Goal: Task Accomplishment & Management: Manage account settings

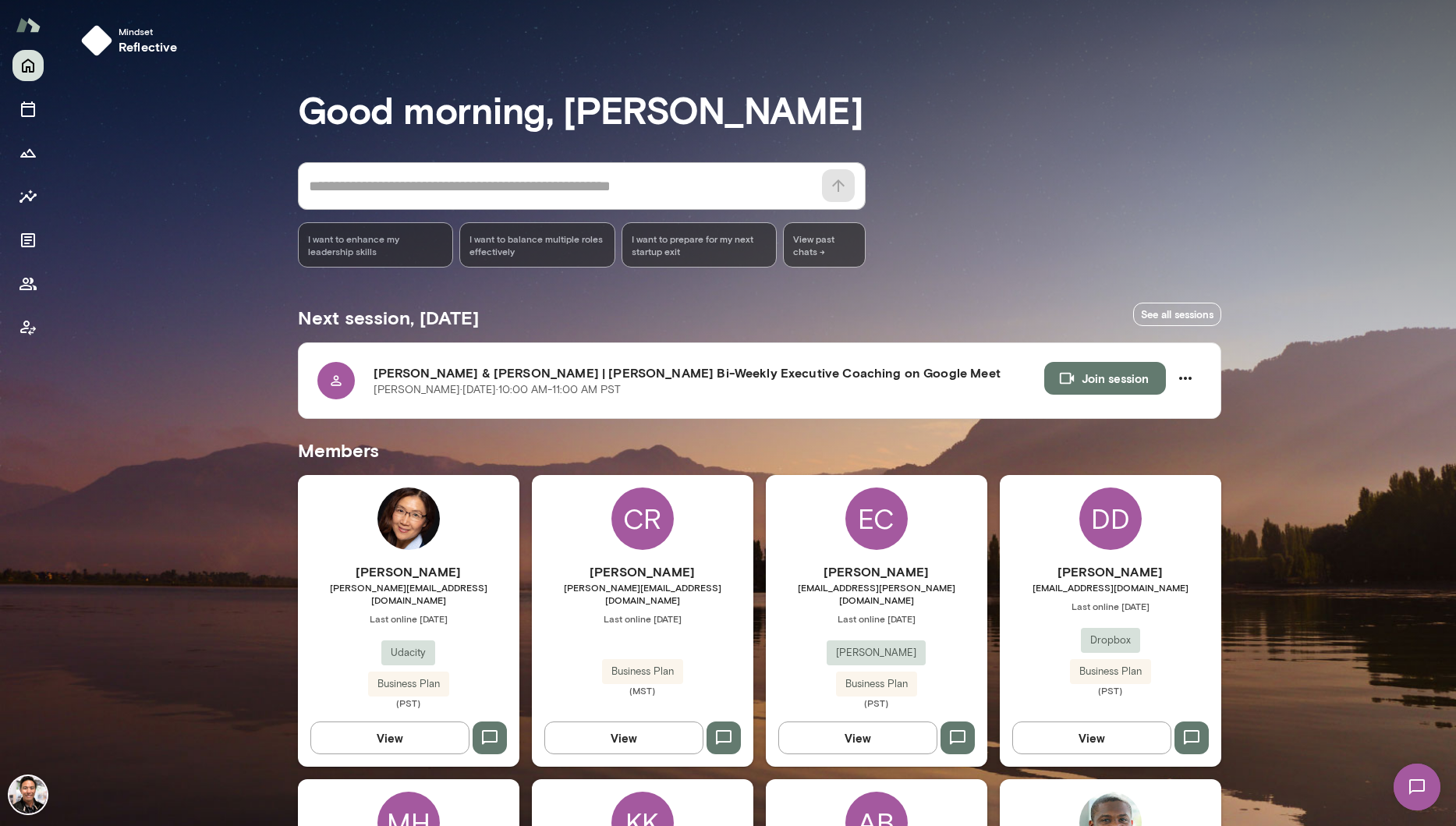
scroll to position [1053, 0]
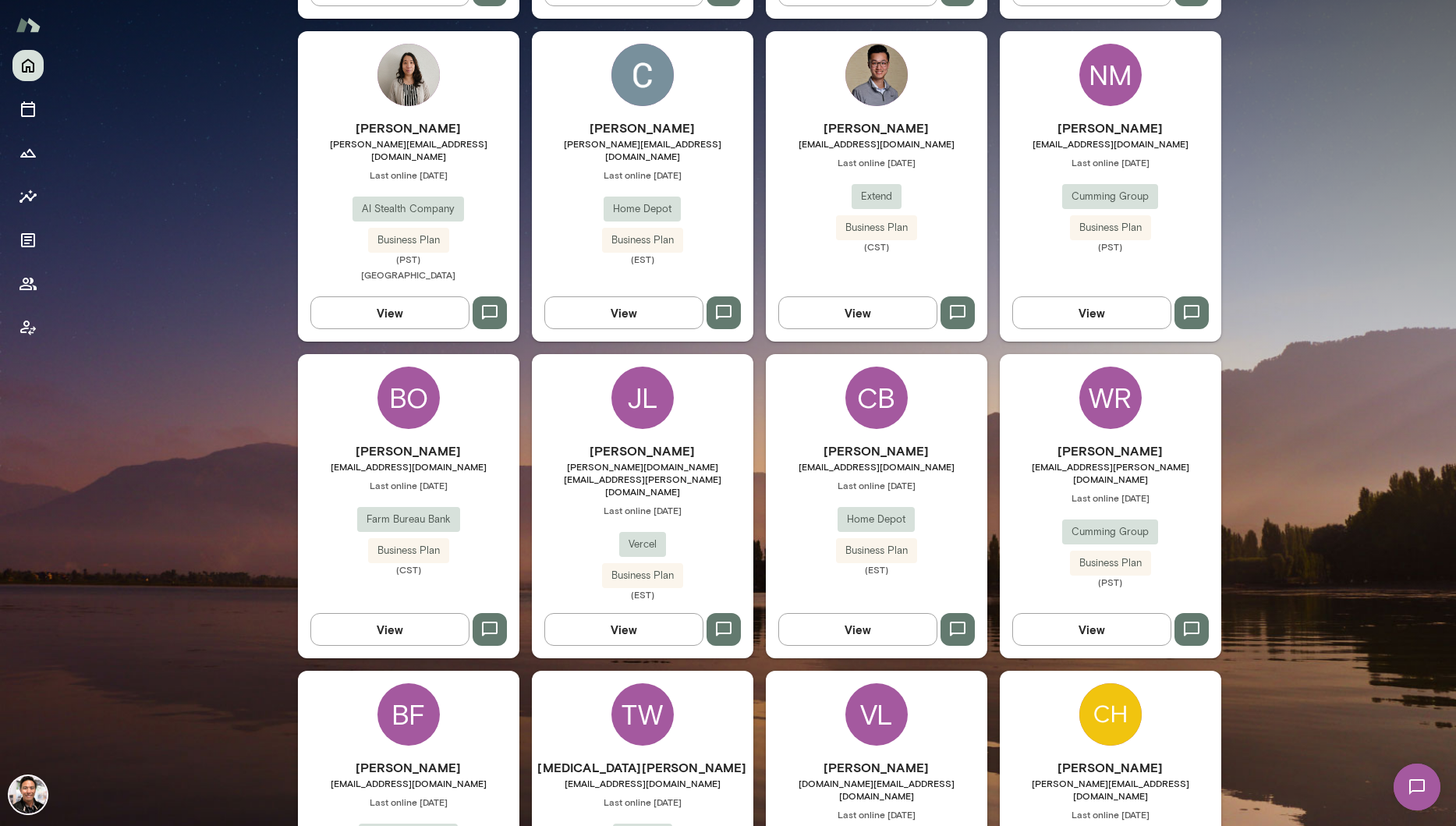
click at [890, 367] on div "CB" at bounding box center [876, 398] width 62 height 62
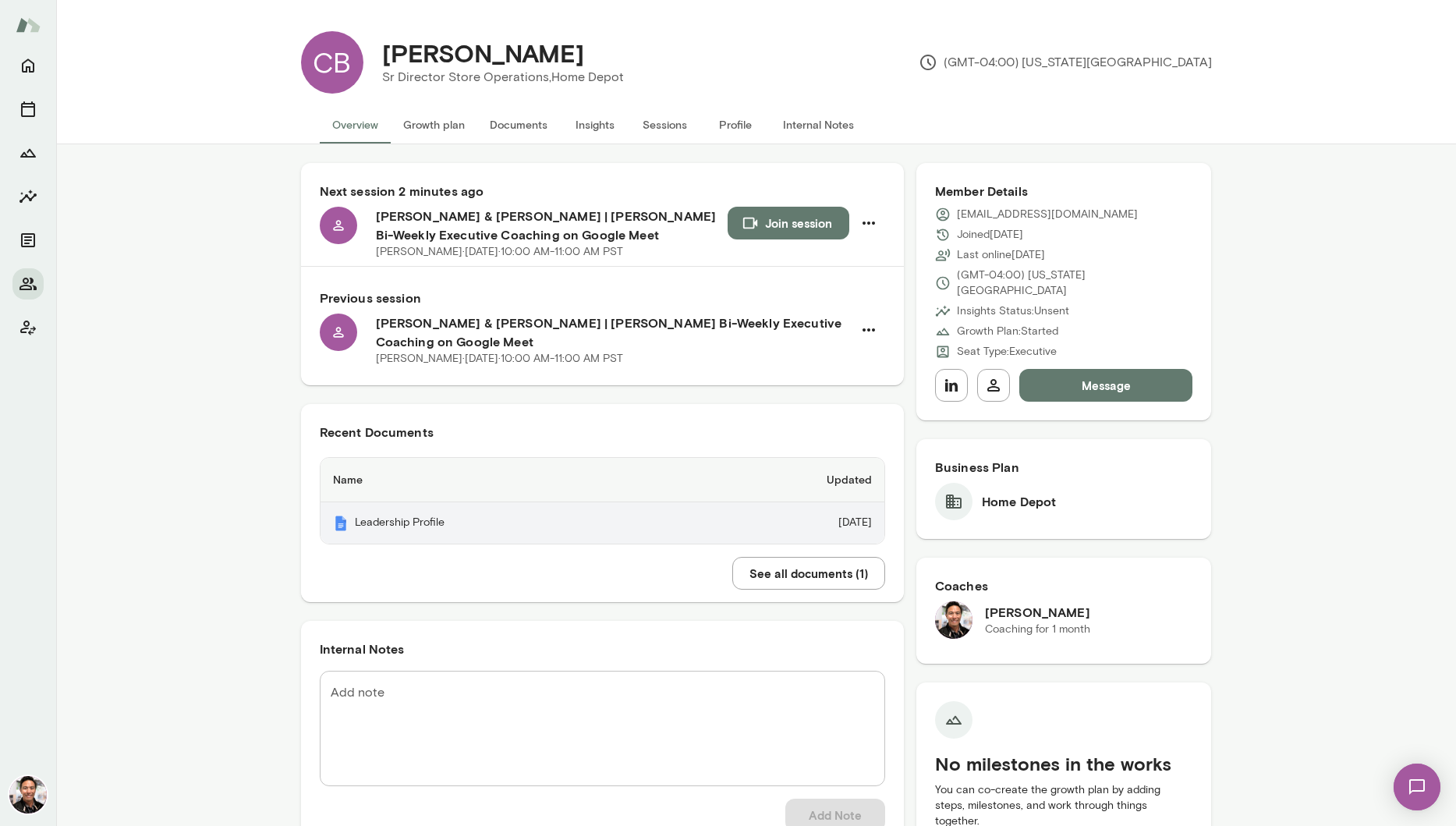
click at [805, 539] on td "[DATE]" at bounding box center [789, 523] width 192 height 42
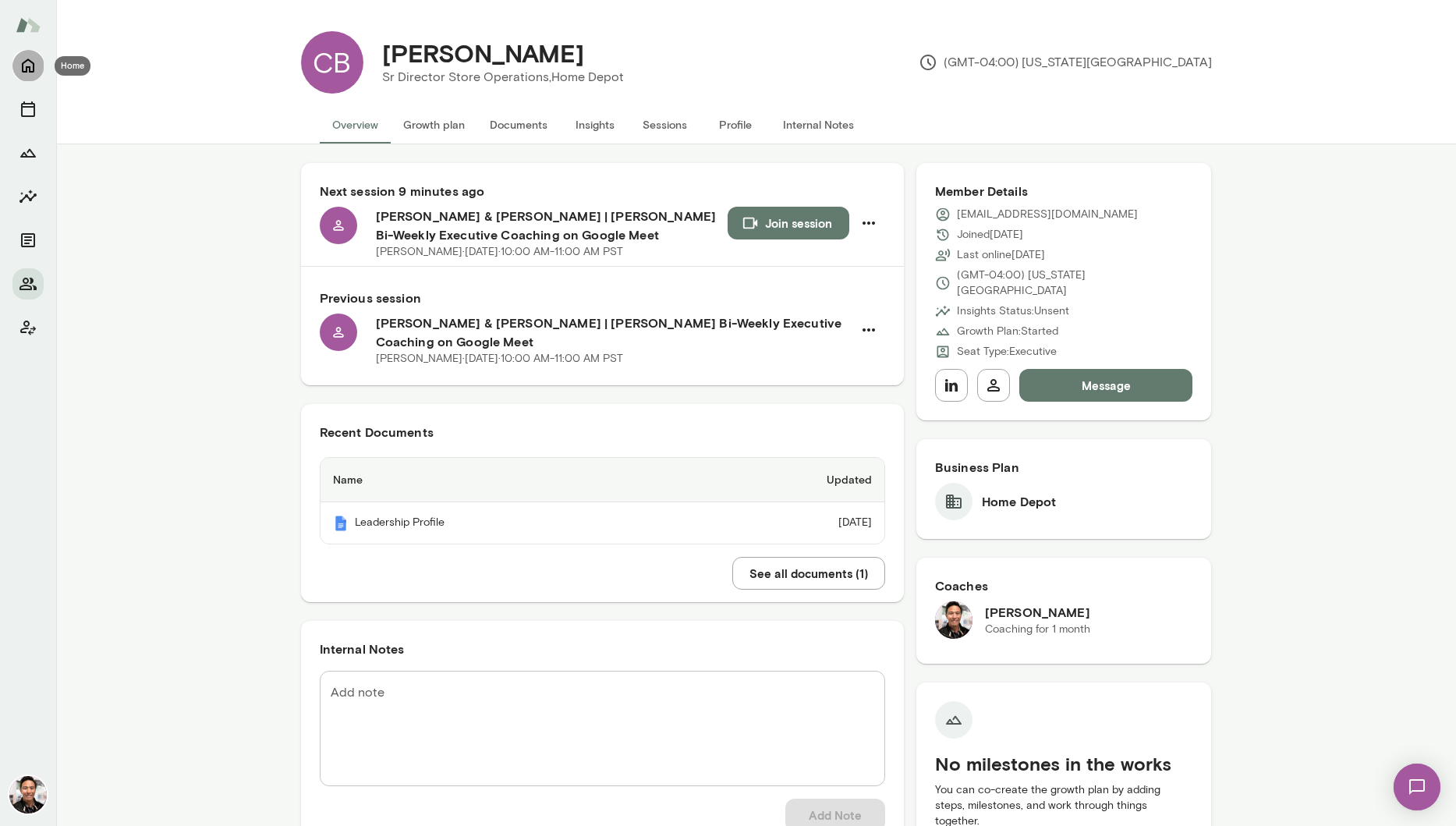
click at [39, 72] on button "Home" at bounding box center [28, 65] width 31 height 31
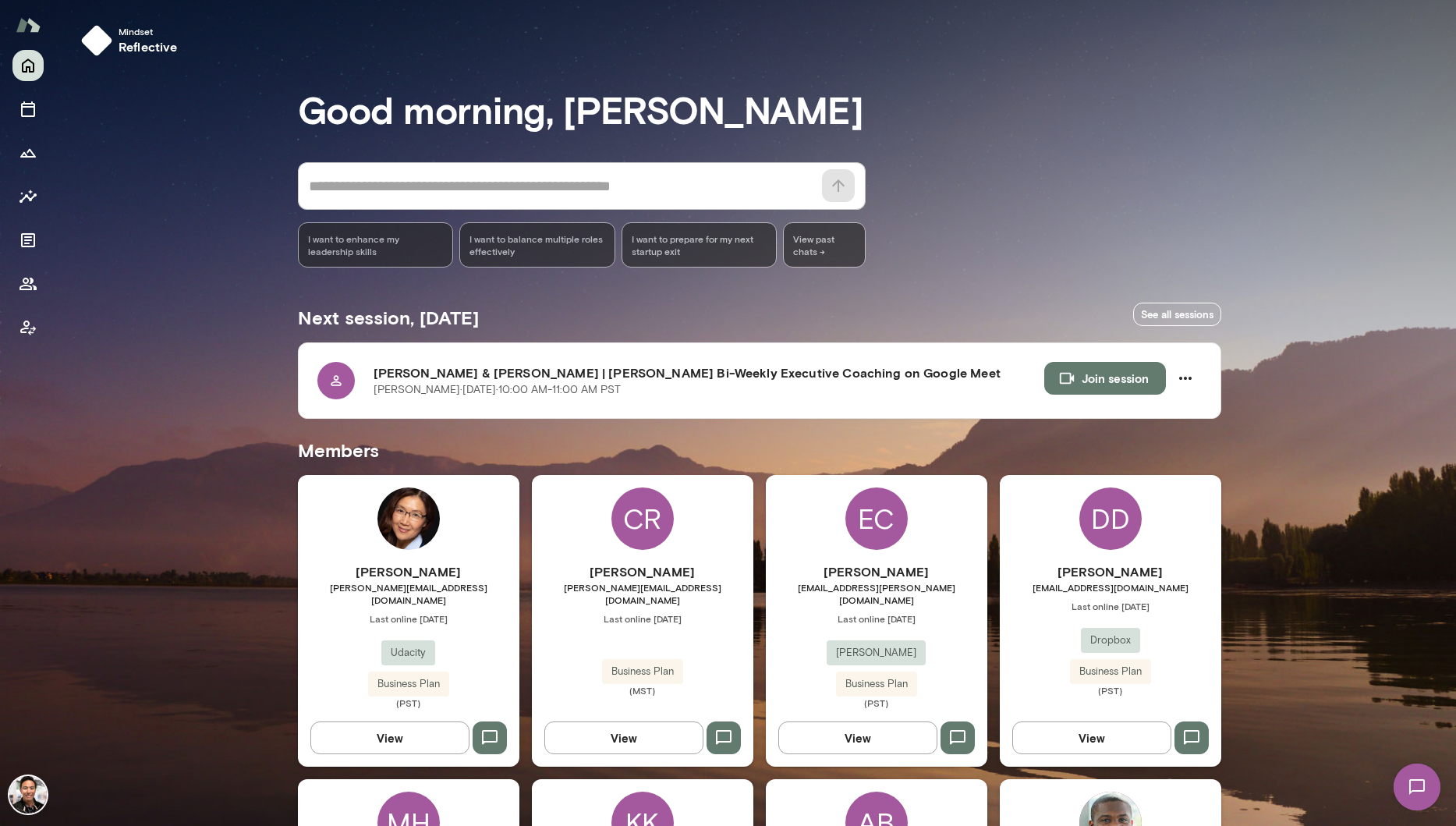
scroll to position [1636, 0]
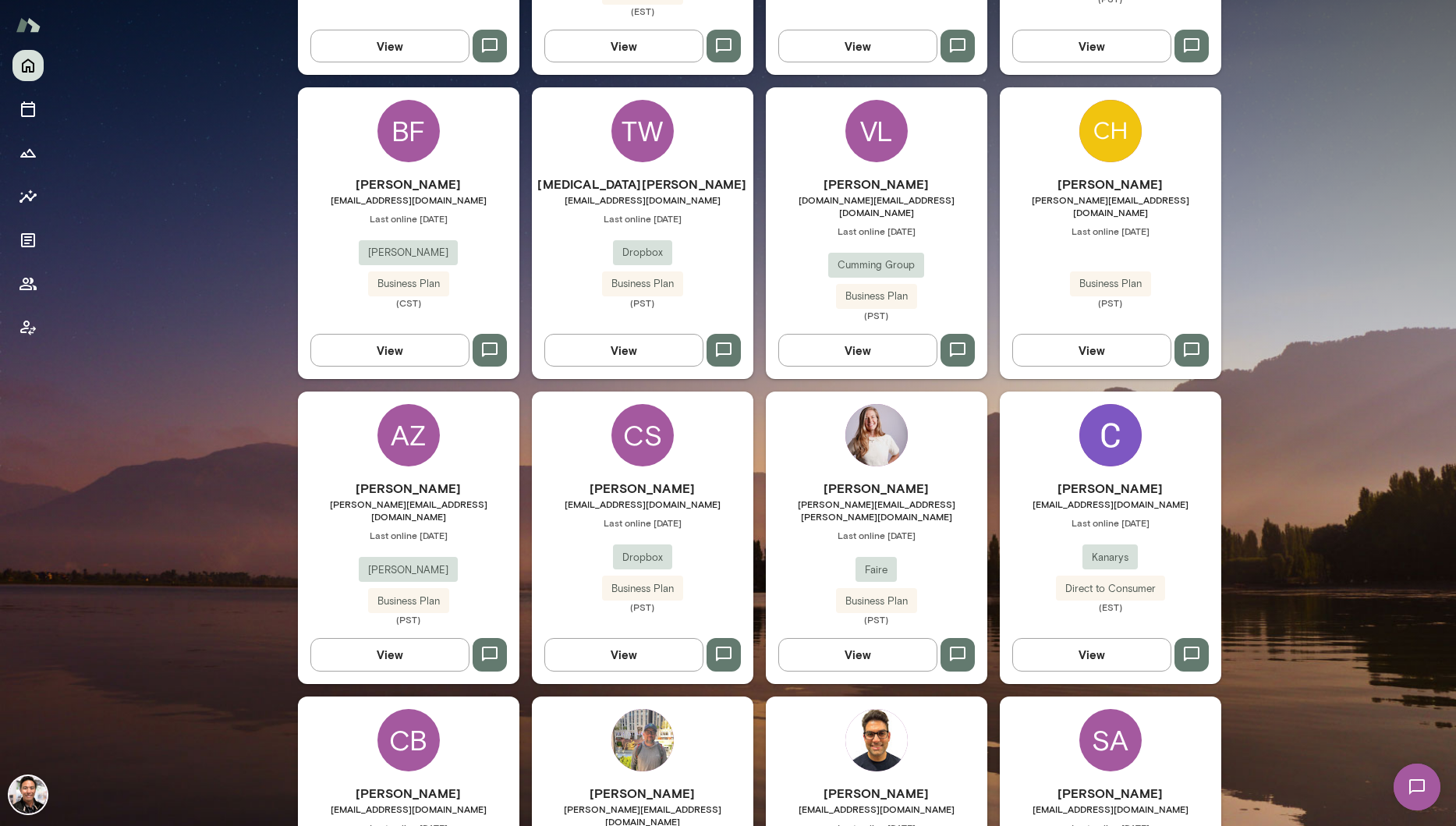
click at [1124, 404] on img at bounding box center [1110, 435] width 62 height 62
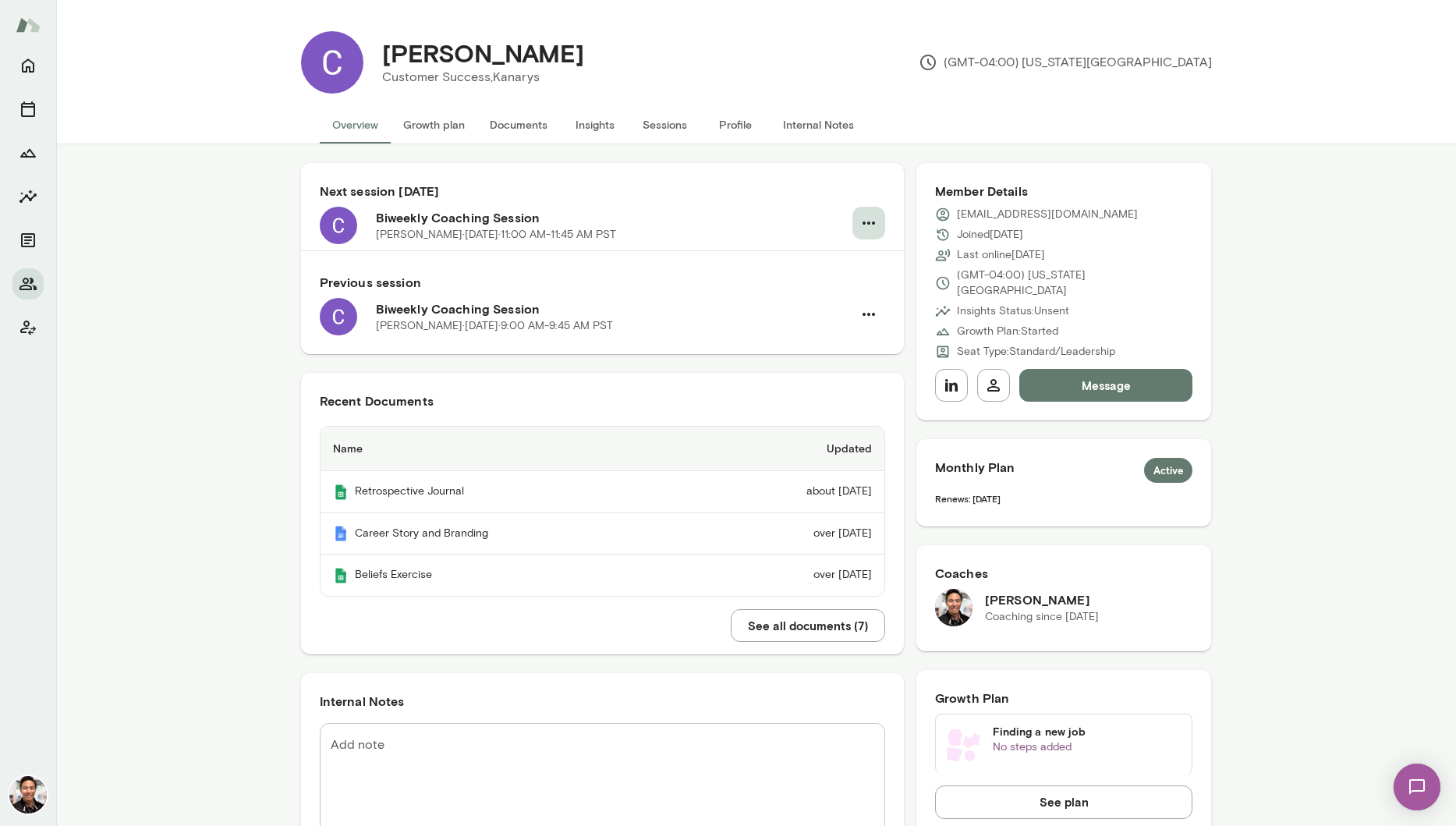
click at [865, 218] on icon "button" at bounding box center [869, 223] width 19 height 19
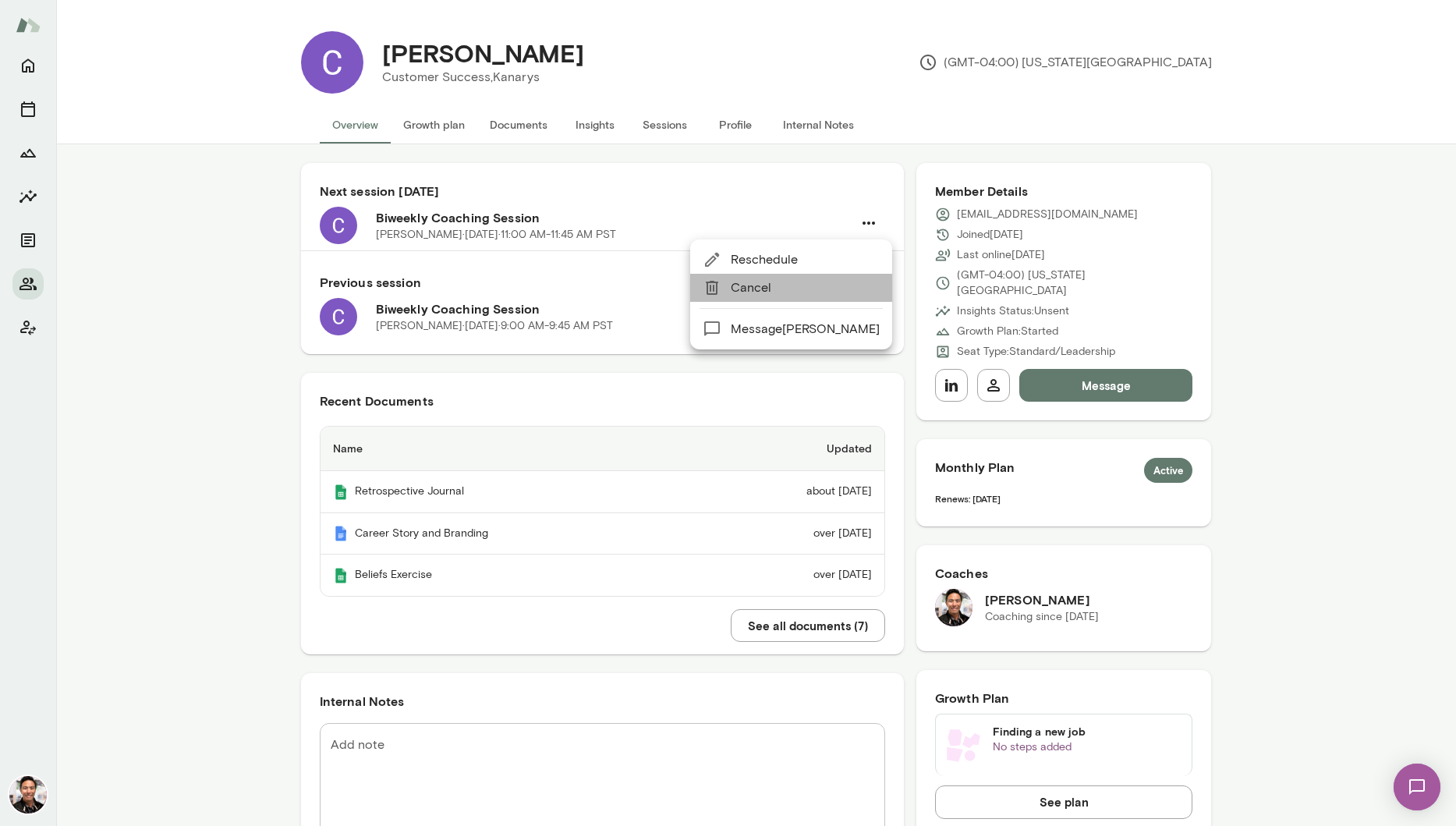
click at [809, 293] on span "Cancel" at bounding box center [804, 288] width 149 height 19
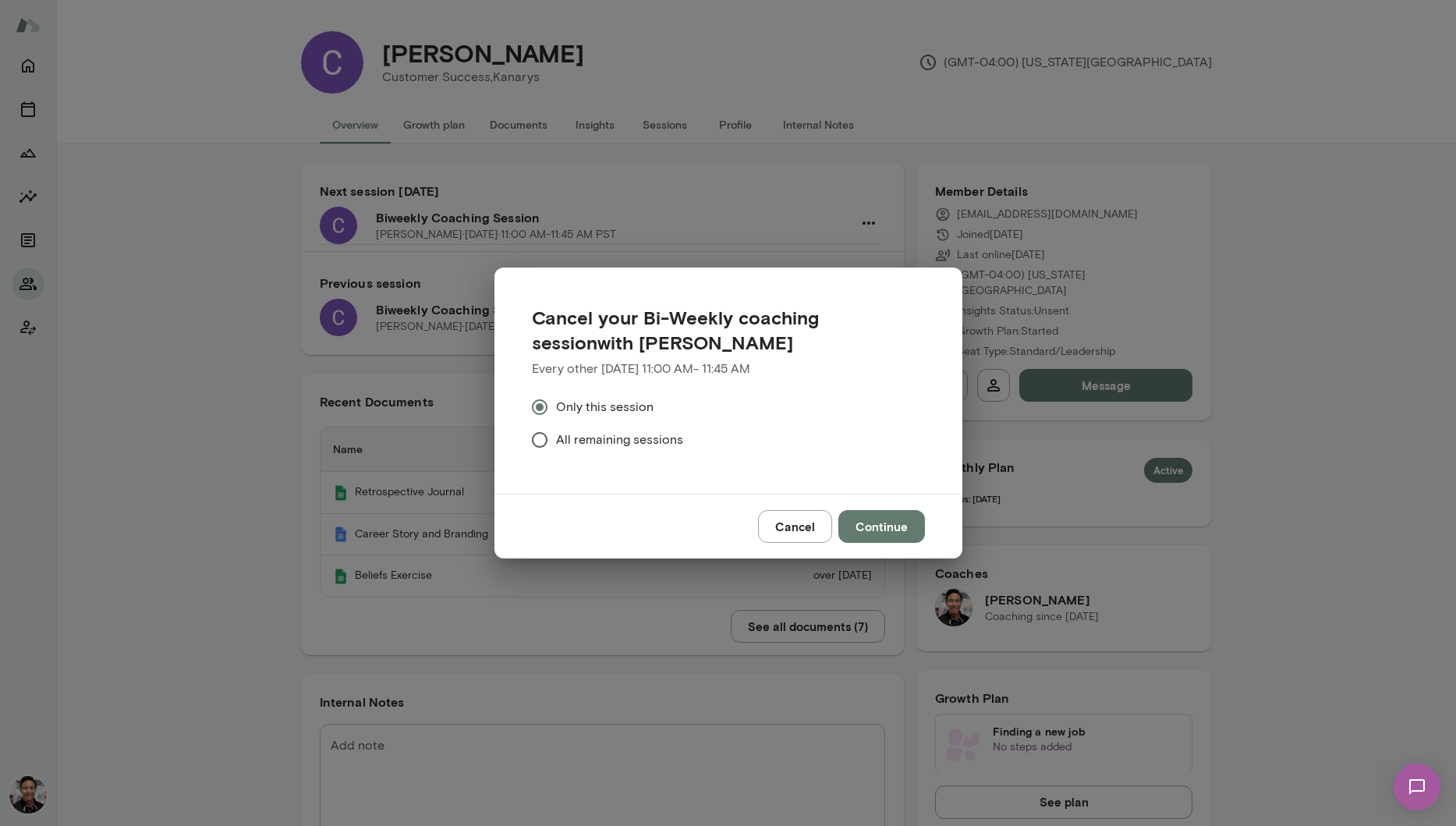
click at [898, 533] on button "Continue" at bounding box center [881, 527] width 87 height 33
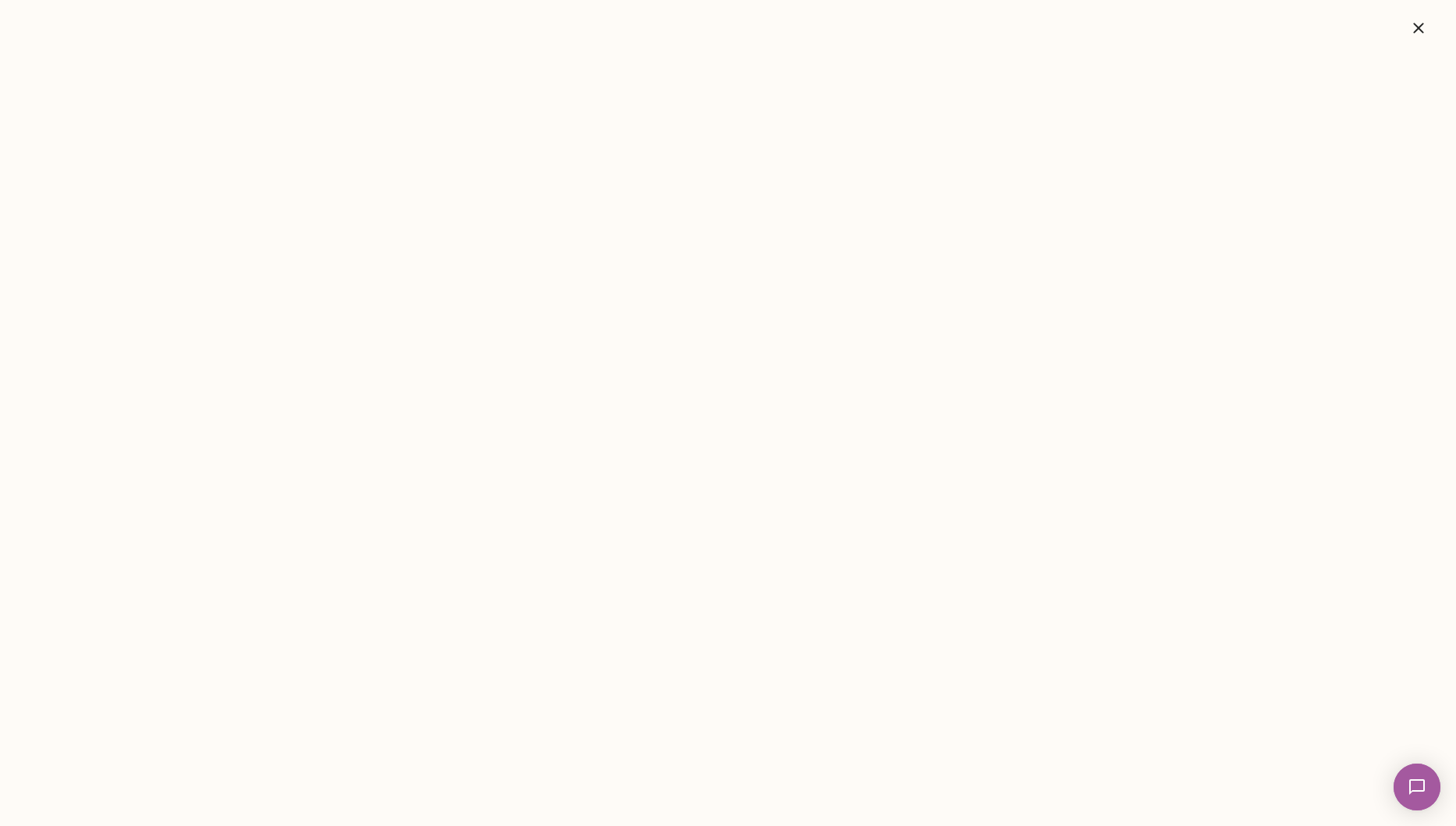
click at [1417, 30] on icon "button" at bounding box center [1417, 28] width 10 height 10
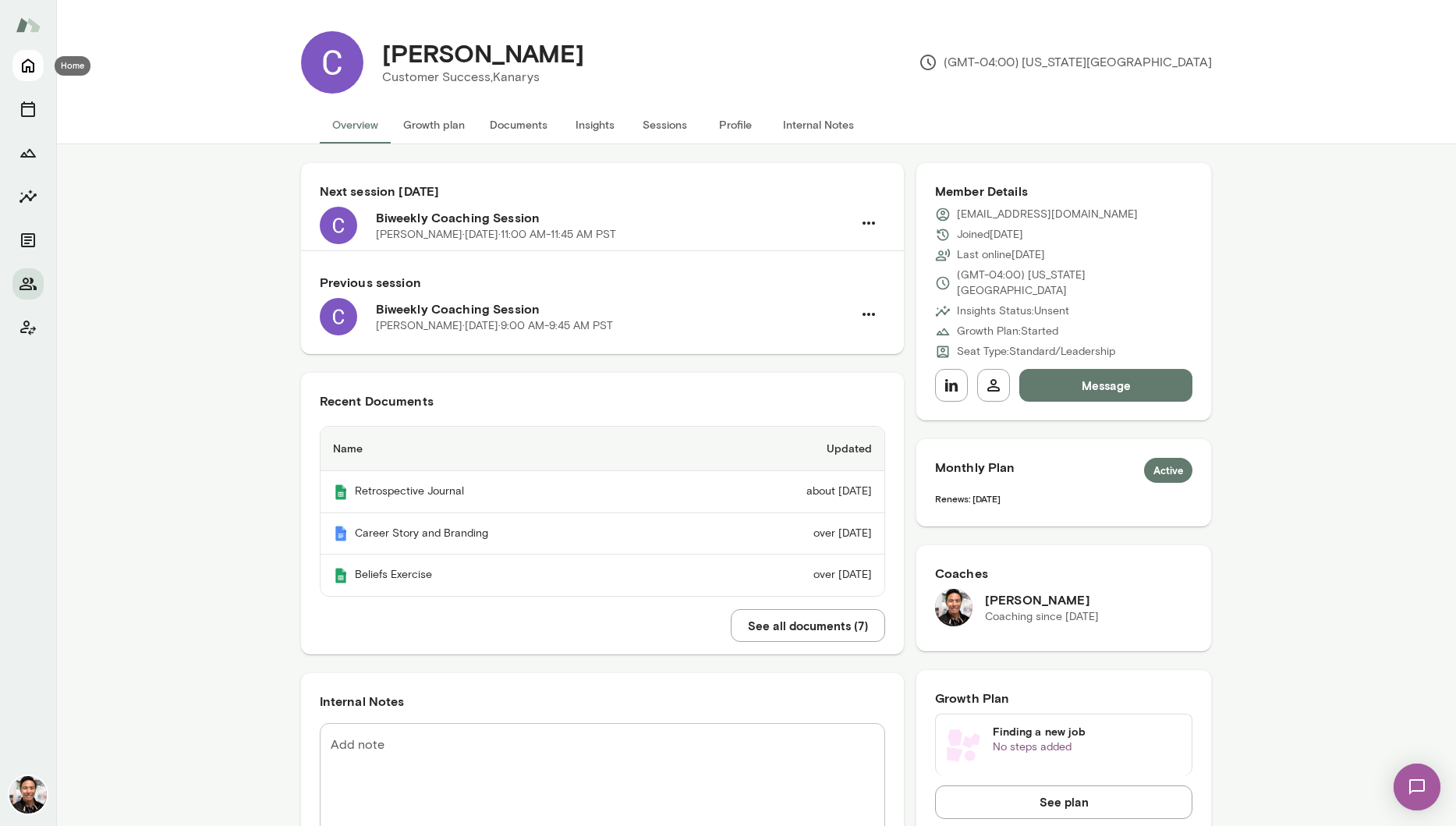
click at [28, 64] on icon "Home" at bounding box center [28, 65] width 19 height 19
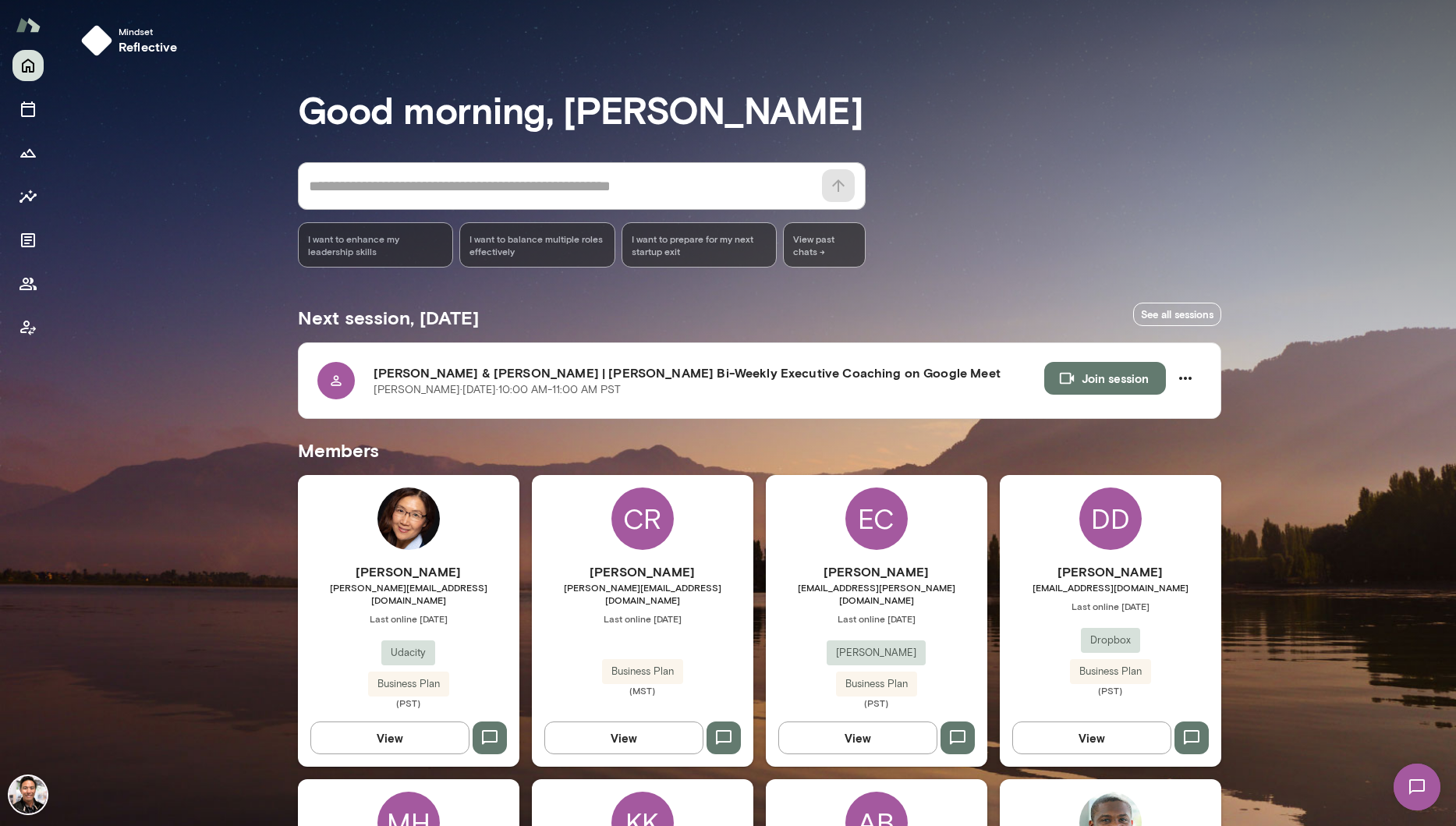
scroll to position [1053, 0]
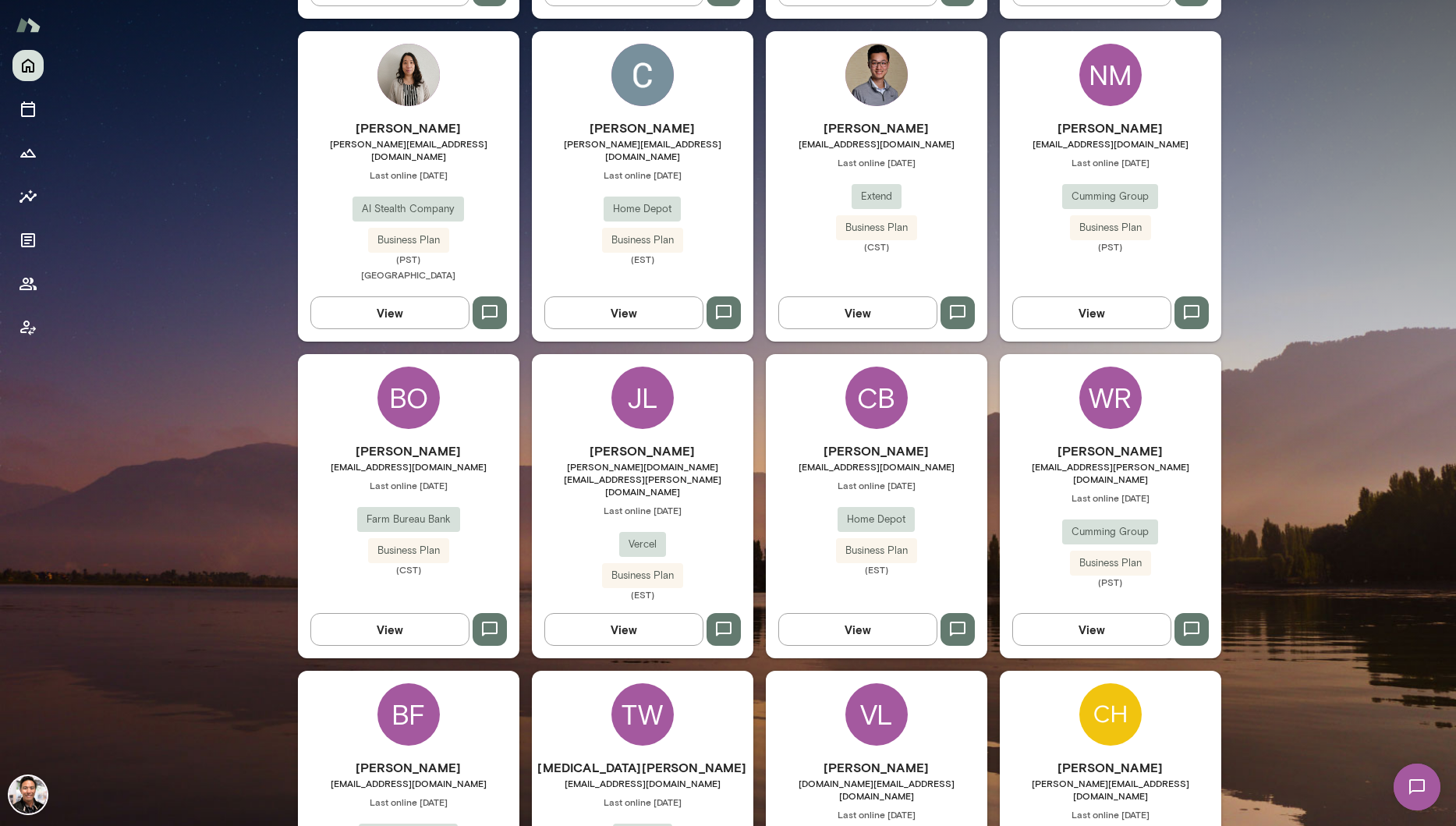
click at [875, 387] on div "CB" at bounding box center [876, 398] width 62 height 62
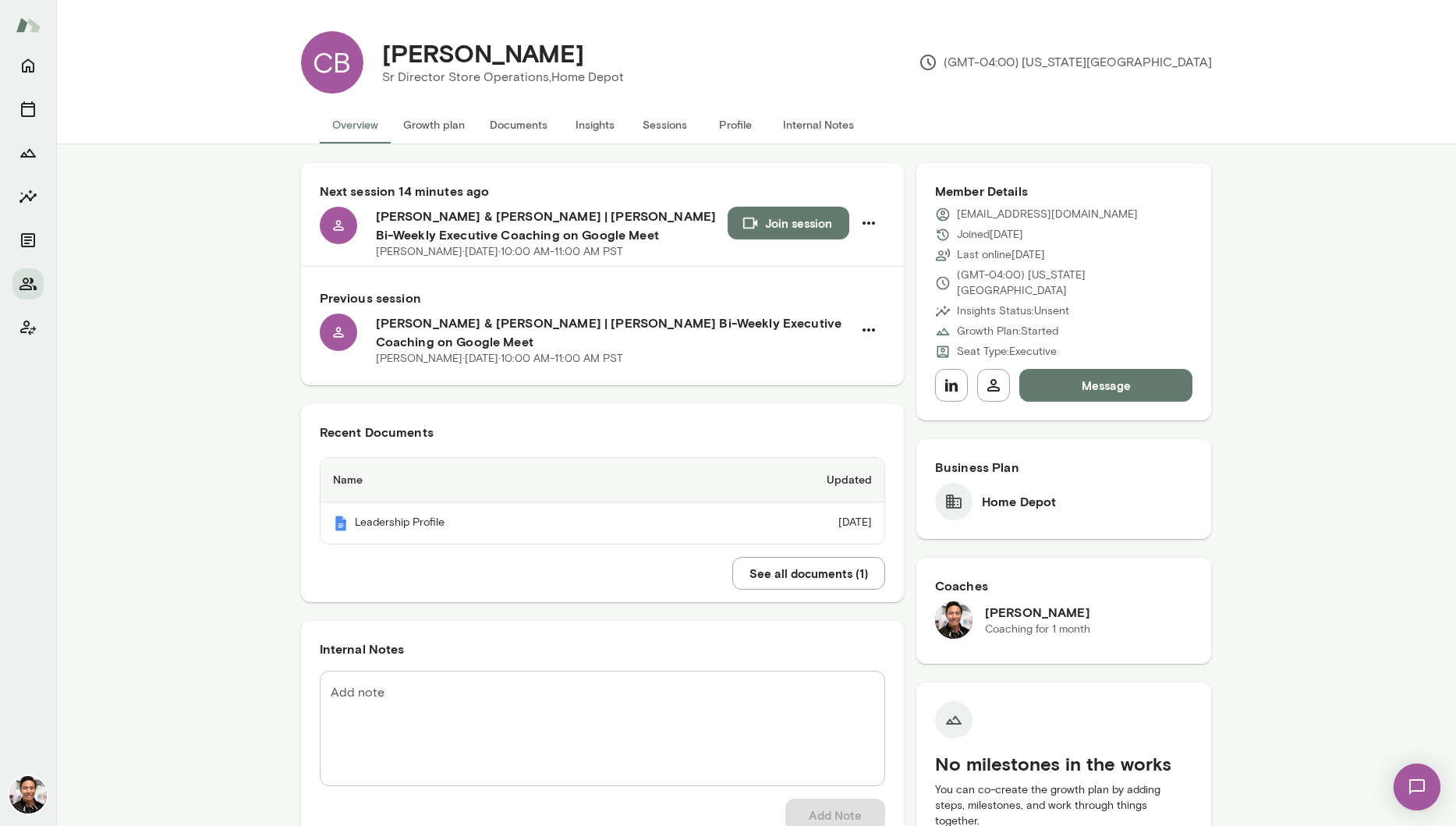
click at [683, 120] on button "Sessions" at bounding box center [664, 125] width 70 height 38
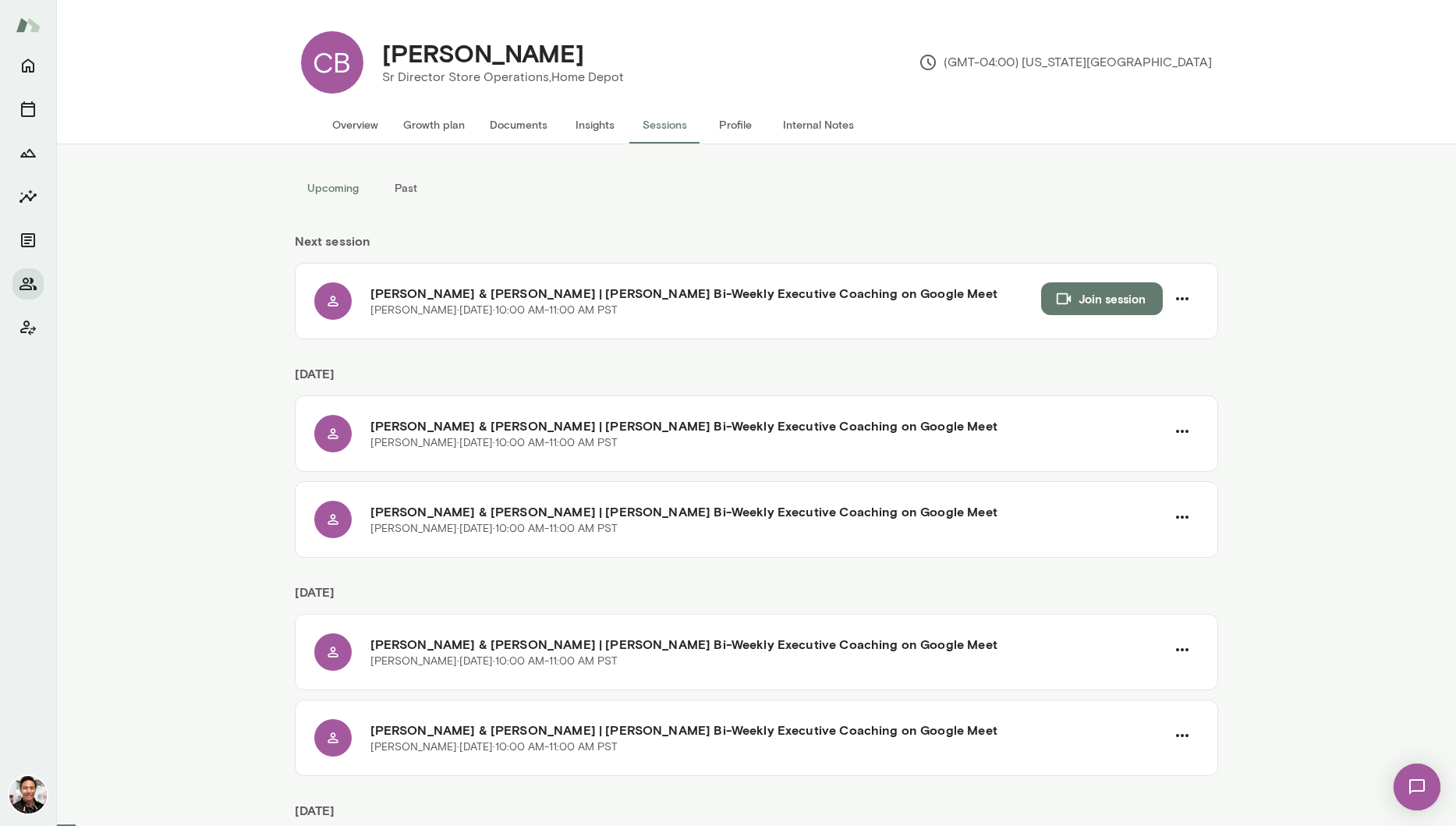
click at [416, 194] on button "Past" at bounding box center [406, 188] width 70 height 38
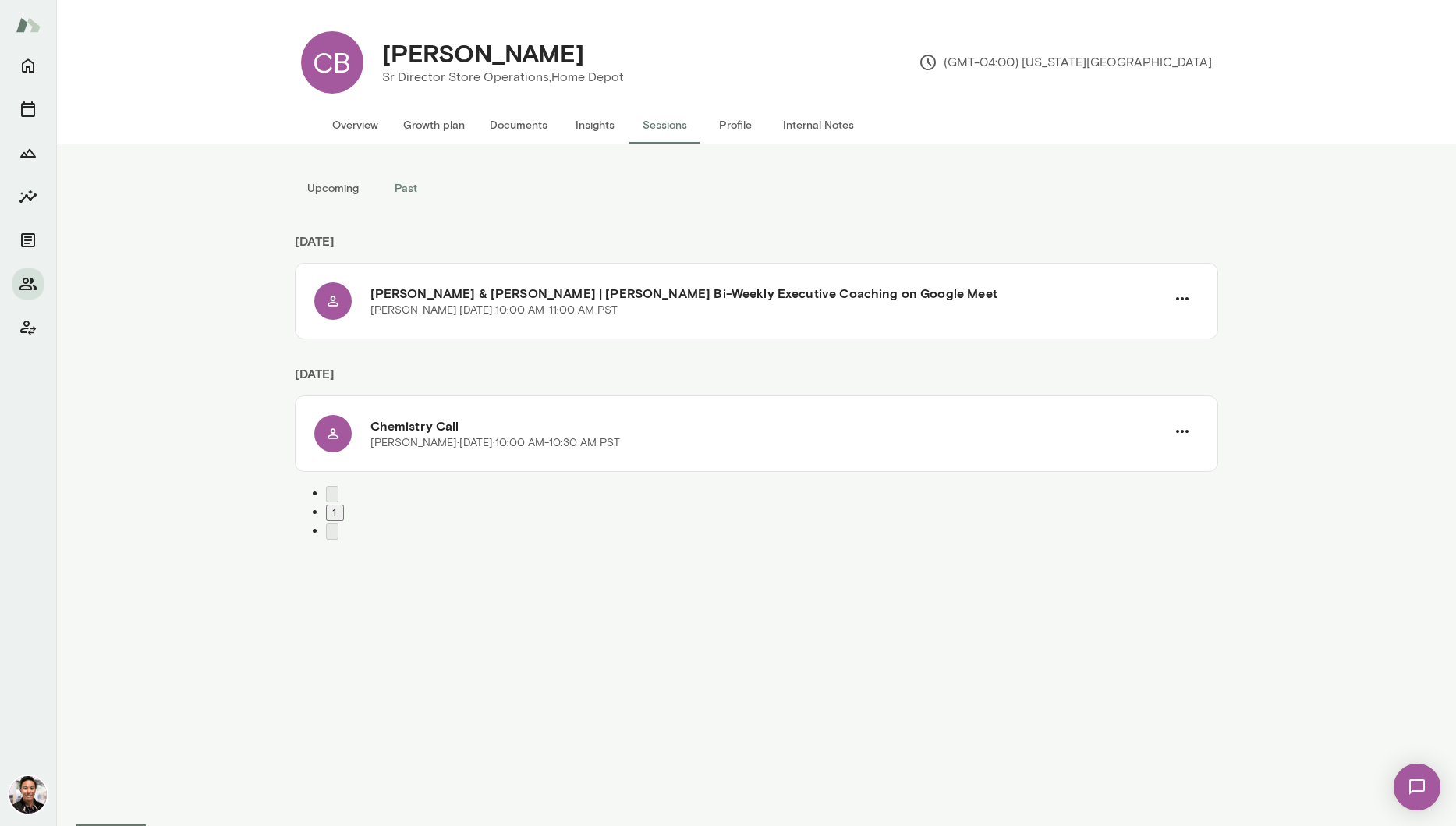
click at [1428, 791] on img at bounding box center [1416, 787] width 64 height 64
click at [1059, 606] on div "Upcoming Past September 2025 Christy Blair & Albert Villarde | Mento Bi-Weekly …" at bounding box center [756, 485] width 936 height 682
click at [34, 68] on icon "Home" at bounding box center [28, 66] width 13 height 14
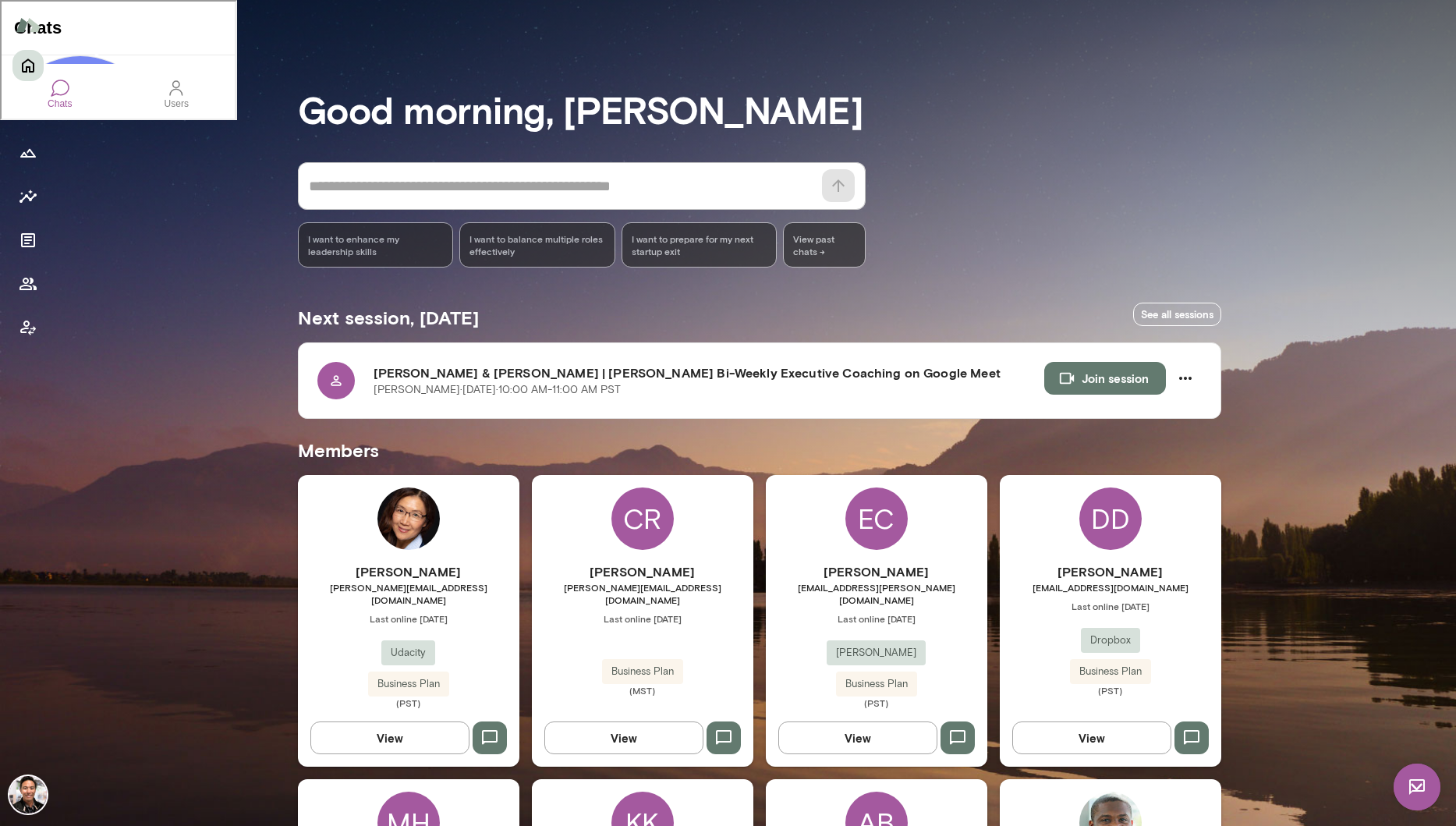
click at [1417, 775] on img at bounding box center [1416, 787] width 46 height 46
